Goal: Transaction & Acquisition: Purchase product/service

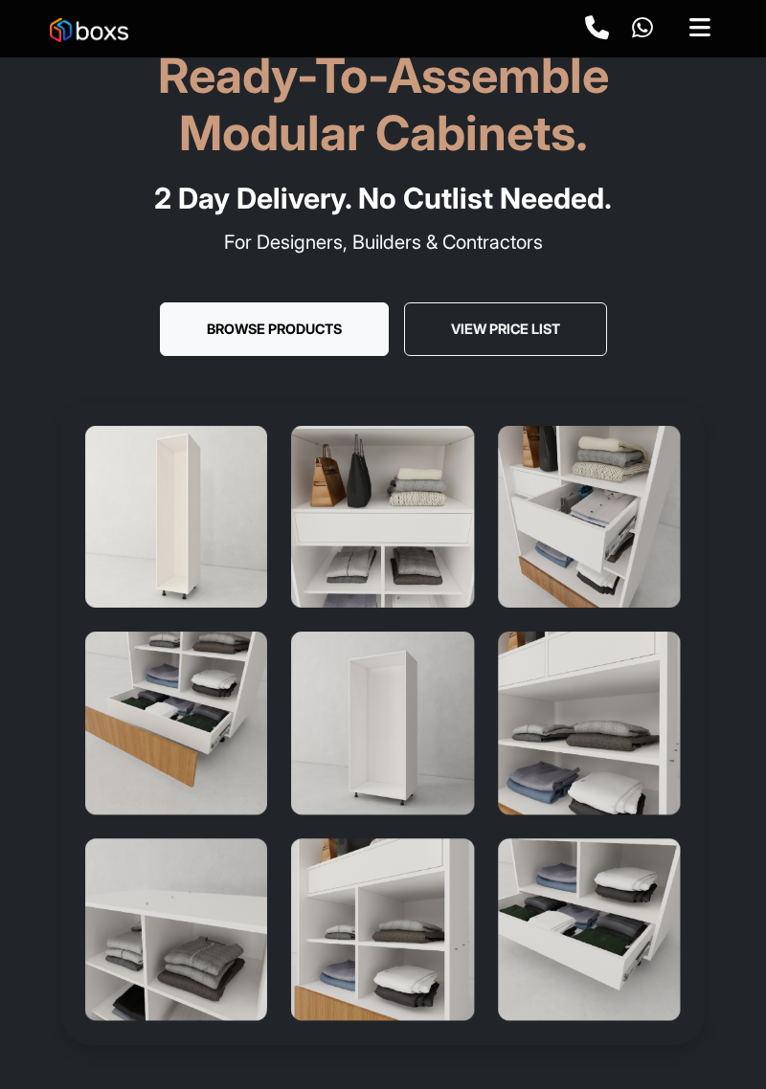
scroll to position [58, 0]
click at [160, 333] on button "Browse Products" at bounding box center [274, 329] width 229 height 54
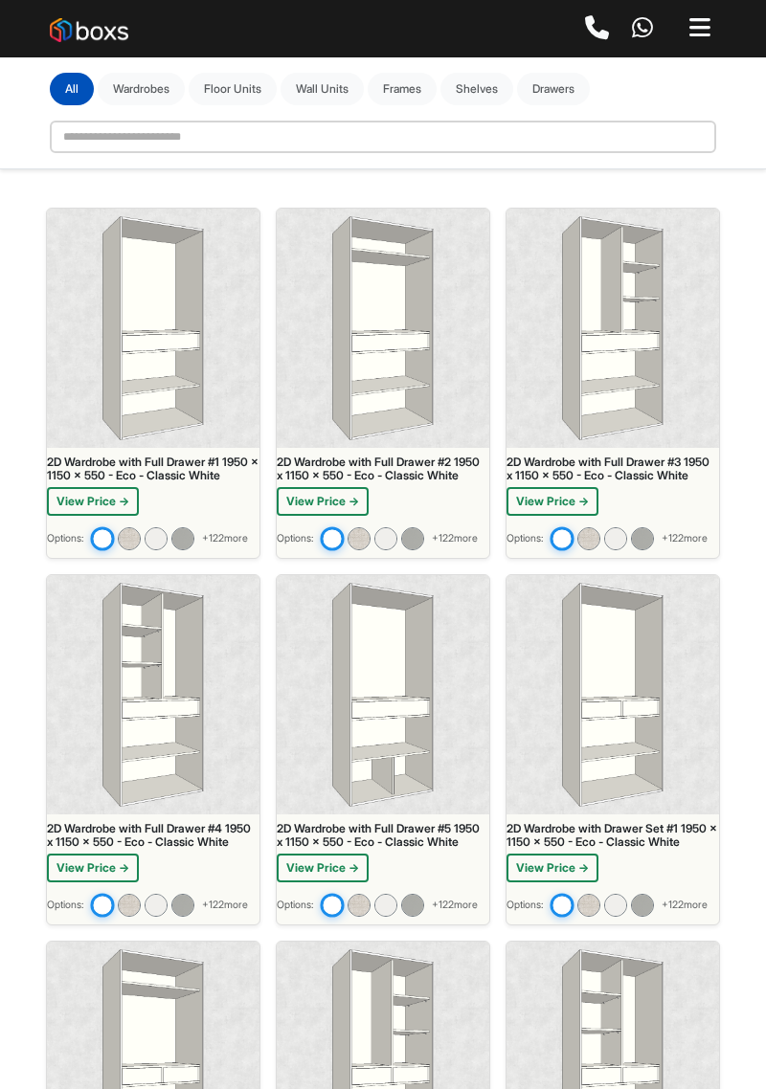
click at [652, 367] on img at bounding box center [612, 328] width 101 height 224
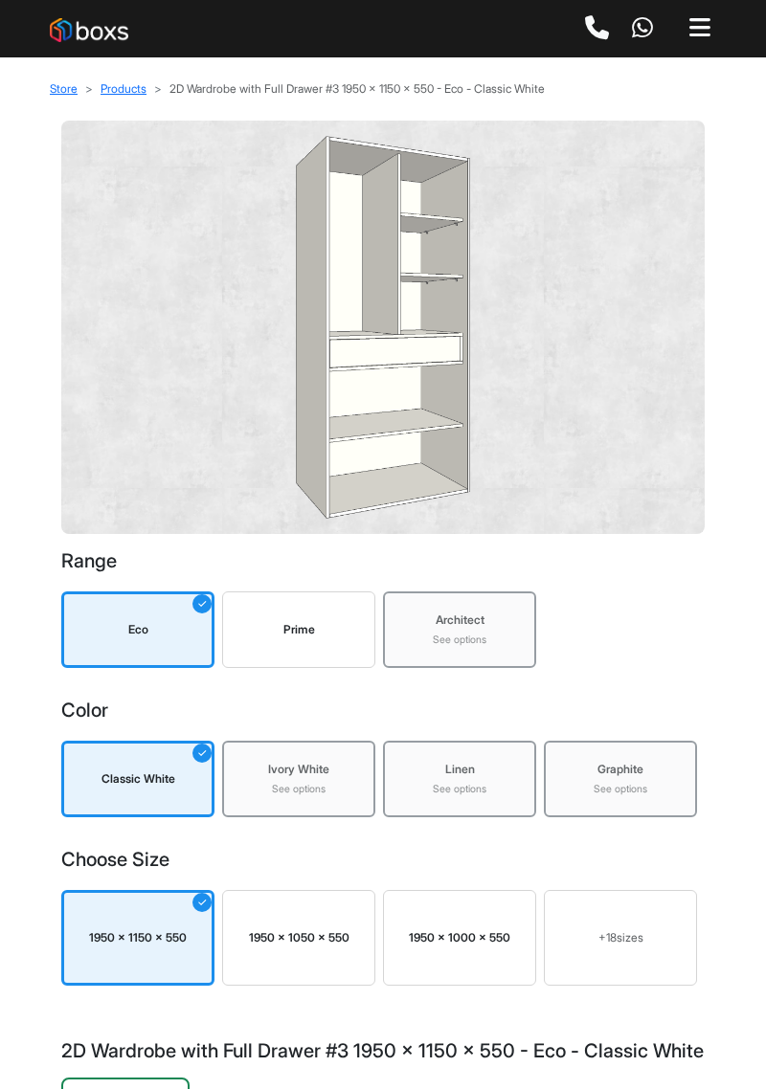
click at [341, 627] on div "Prime" at bounding box center [299, 629] width 136 height 17
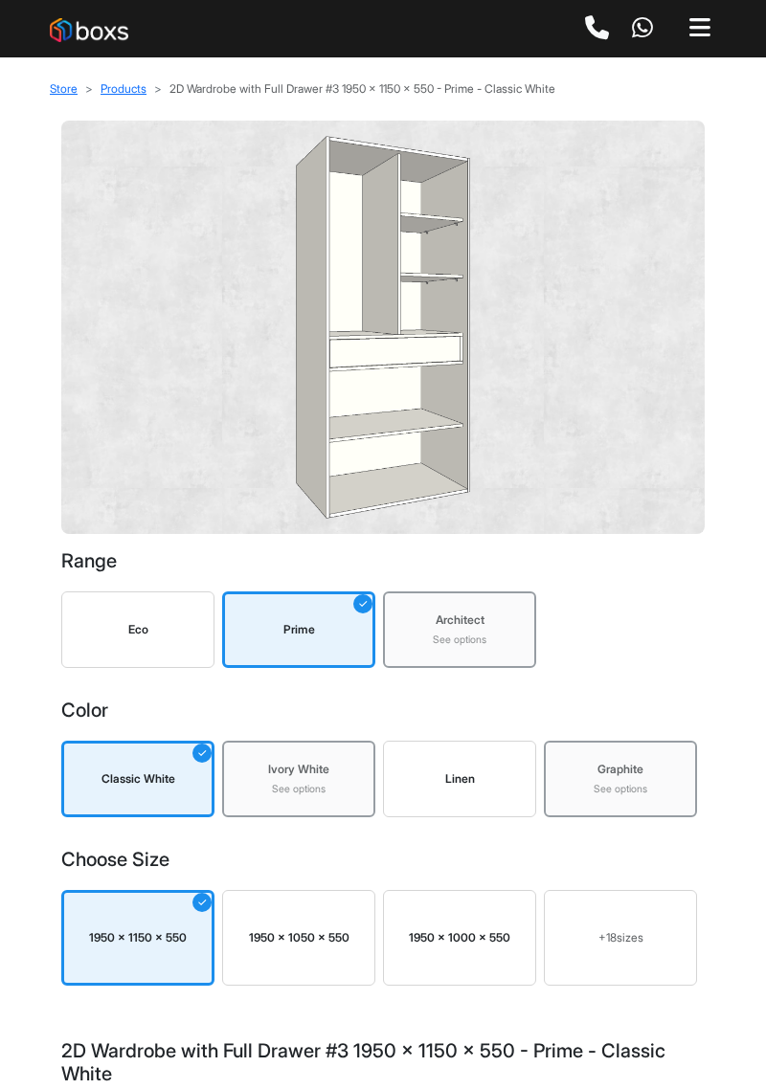
click at [123, 601] on div "Eco" at bounding box center [137, 629] width 153 height 77
